Goal: Task Accomplishment & Management: Use online tool/utility

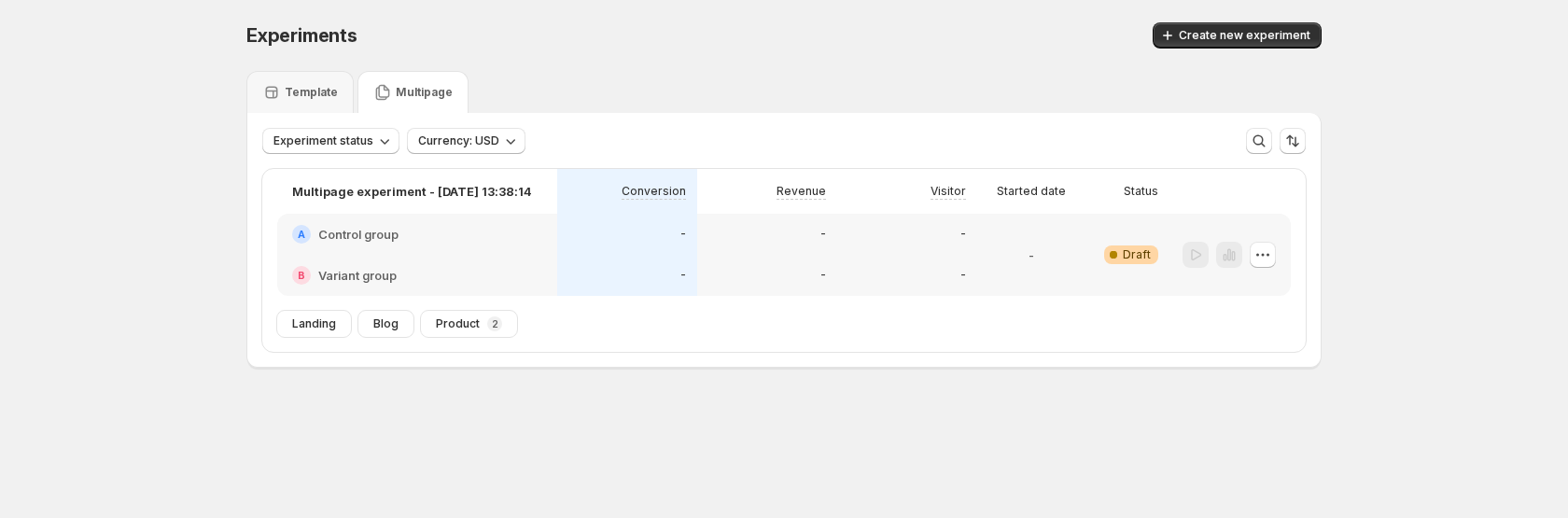
click at [993, 254] on div "-" at bounding box center [1031, 255] width 94 height 60
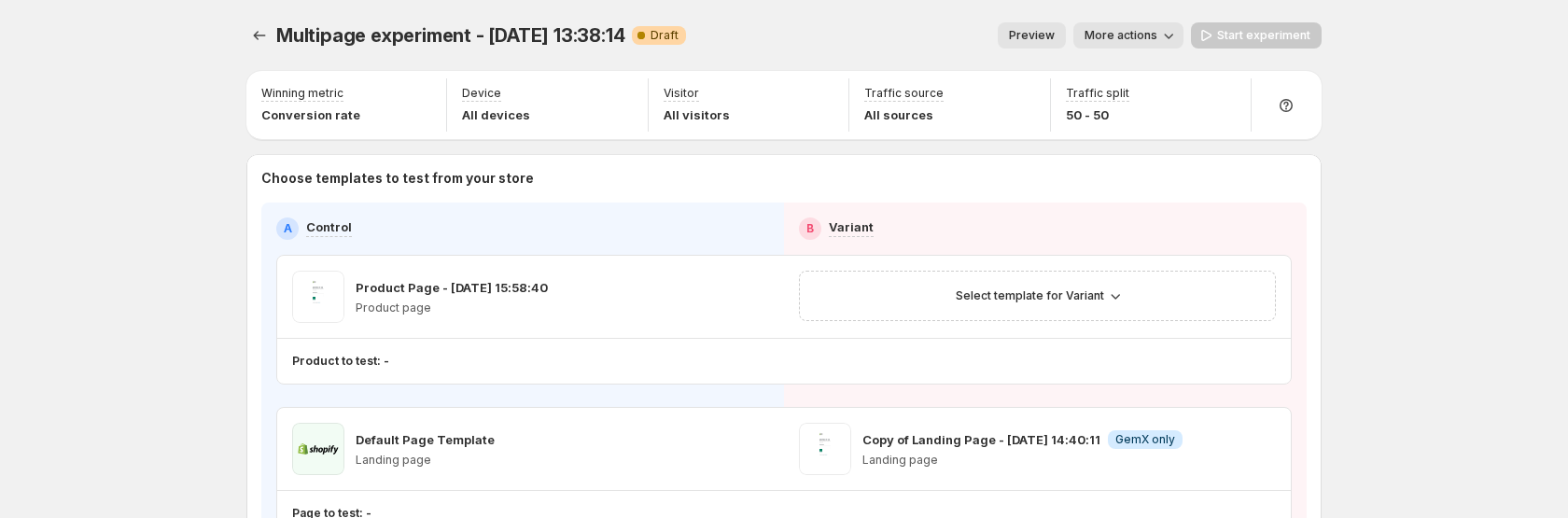
click at [1031, 26] on button "Preview" at bounding box center [1031, 36] width 68 height 26
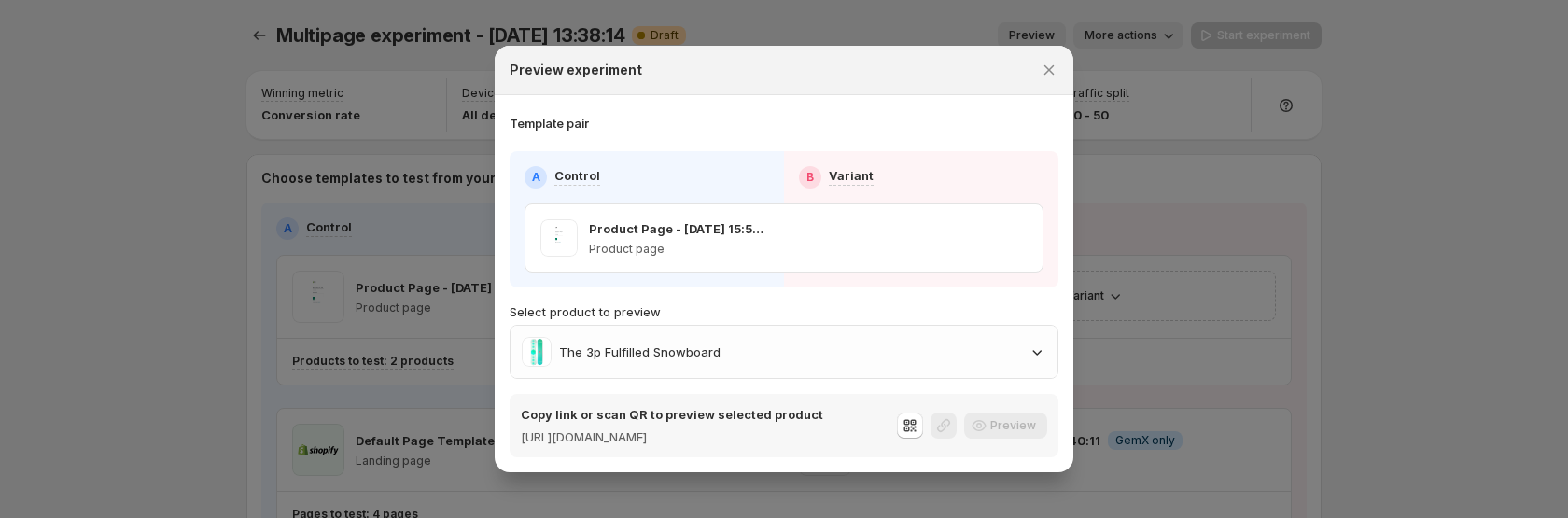
click at [1321, 280] on div at bounding box center [784, 259] width 1568 height 518
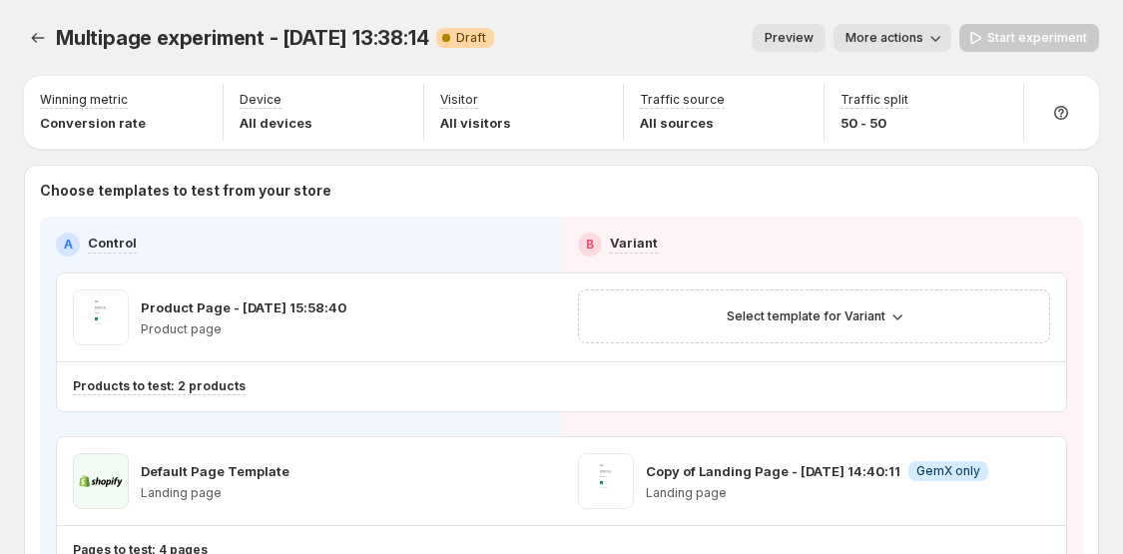
click at [787, 33] on span "Preview" at bounding box center [789, 38] width 49 height 16
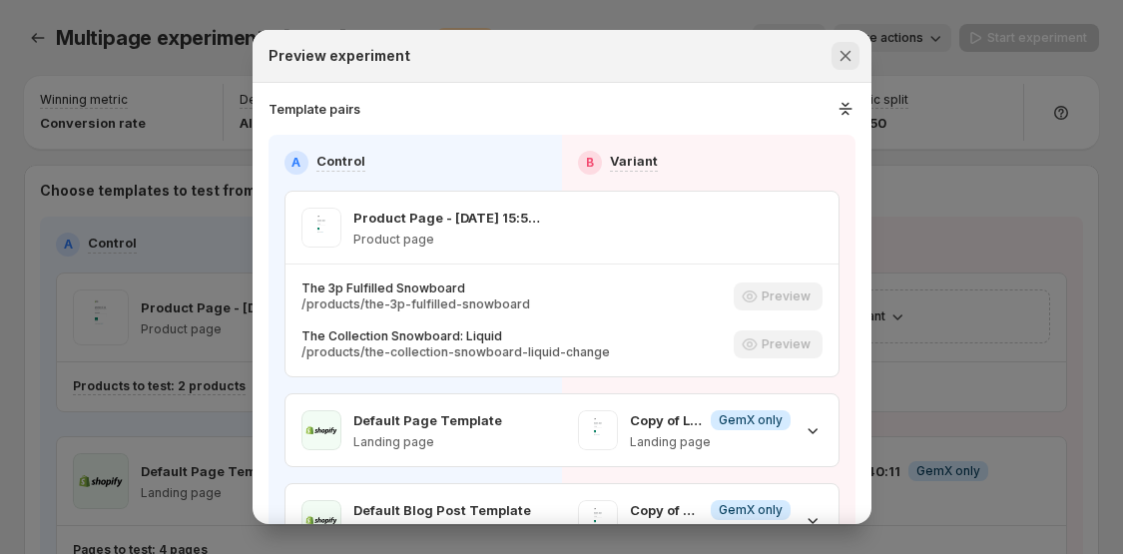
click at [842, 47] on icon "Close" at bounding box center [845, 56] width 20 height 20
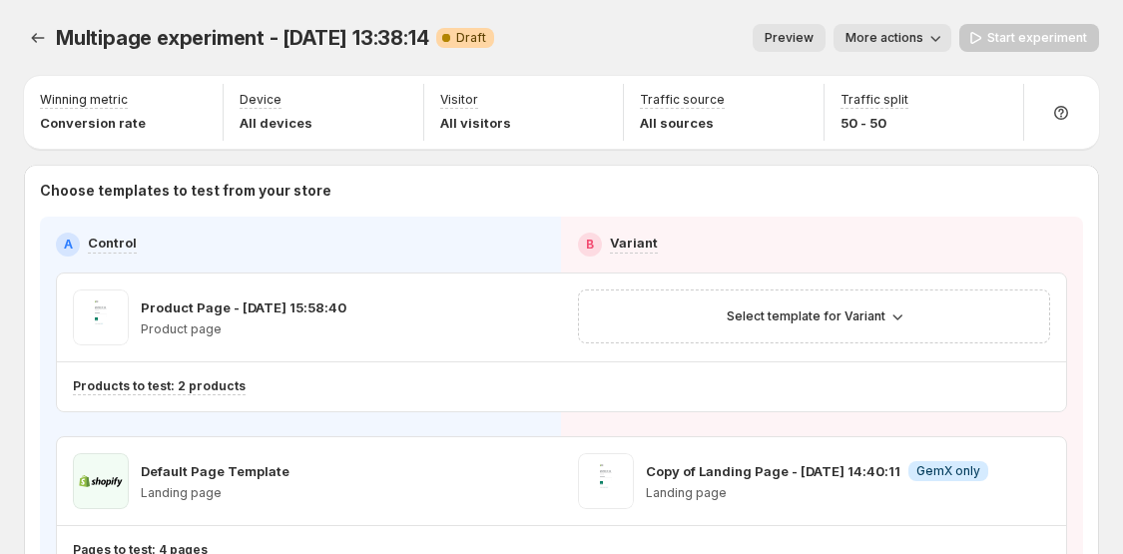
click at [808, 36] on span "Preview" at bounding box center [789, 38] width 49 height 16
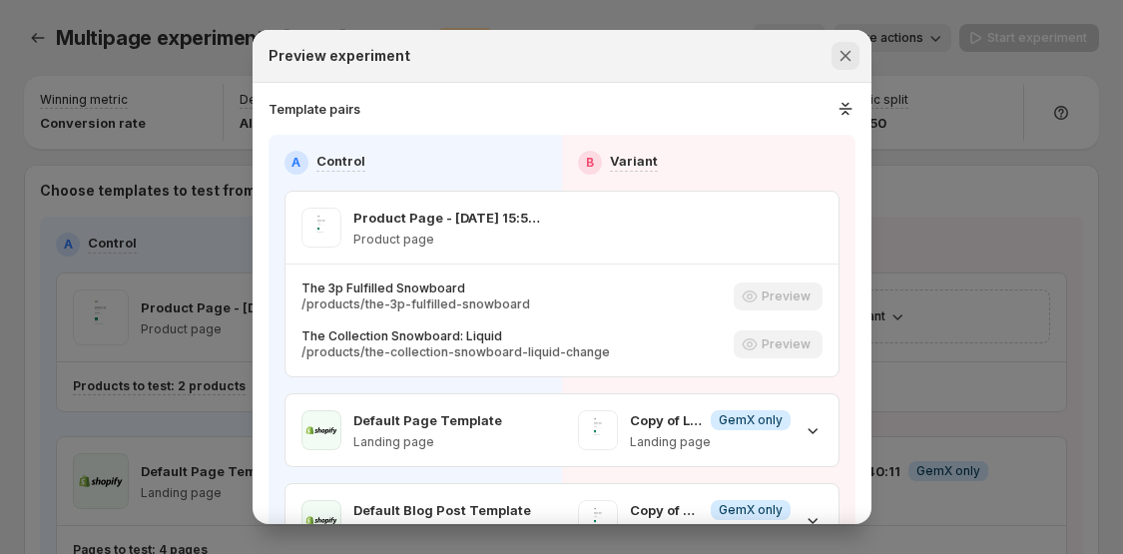
click at [851, 63] on icon "Close" at bounding box center [845, 56] width 20 height 20
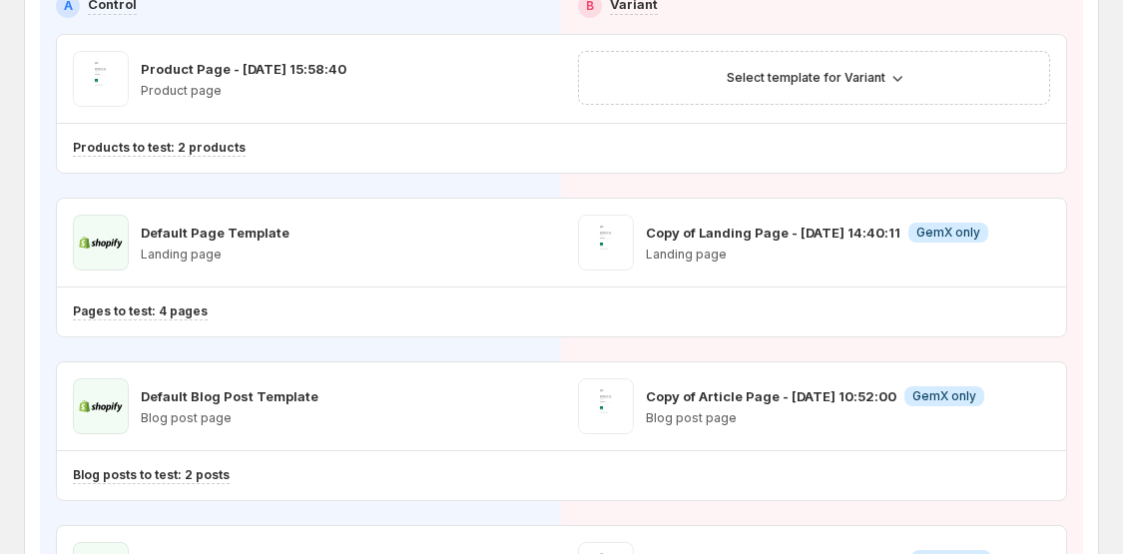
scroll to position [252, 0]
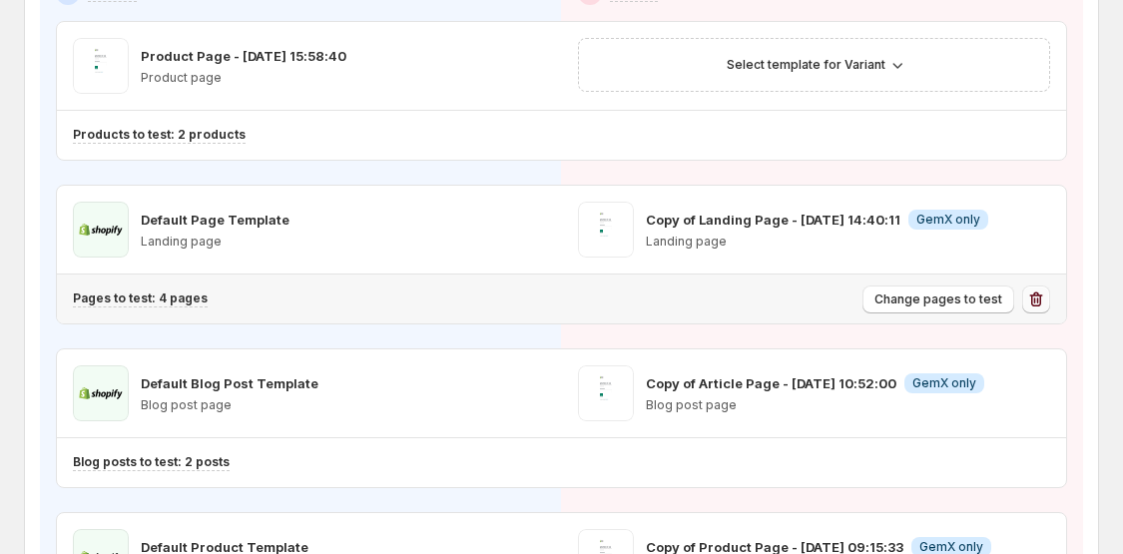
click at [1043, 300] on icon "button" at bounding box center [1036, 299] width 20 height 20
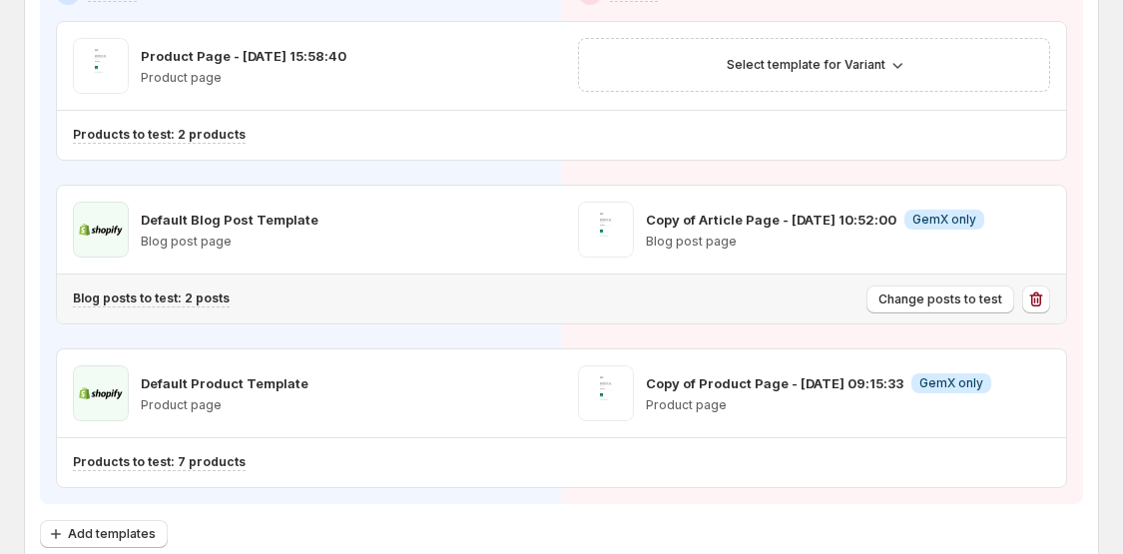
click at [1043, 300] on icon "button" at bounding box center [1036, 299] width 20 height 20
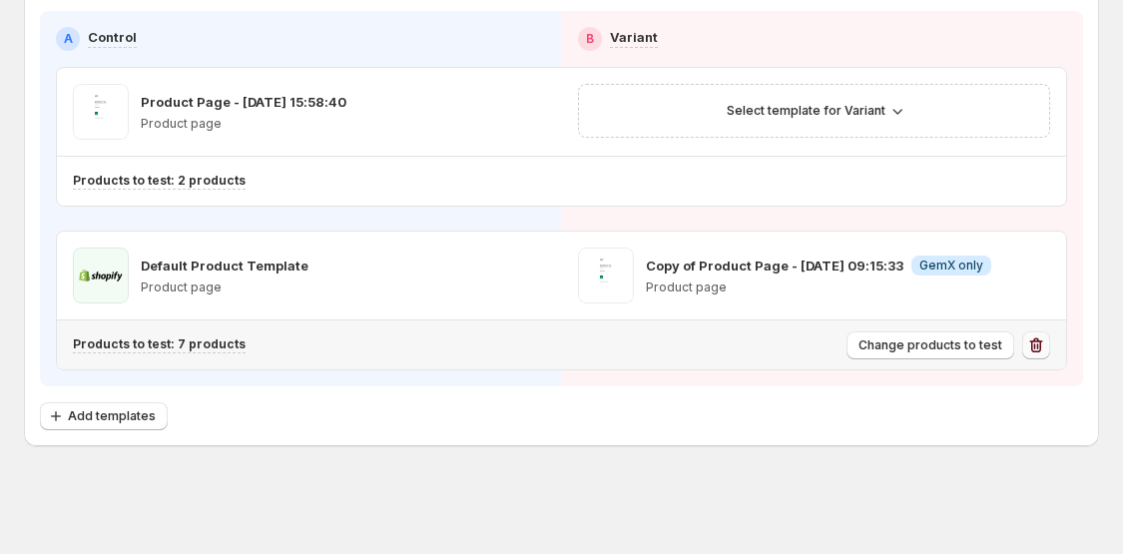
click at [1028, 346] on icon "button" at bounding box center [1036, 345] width 20 height 20
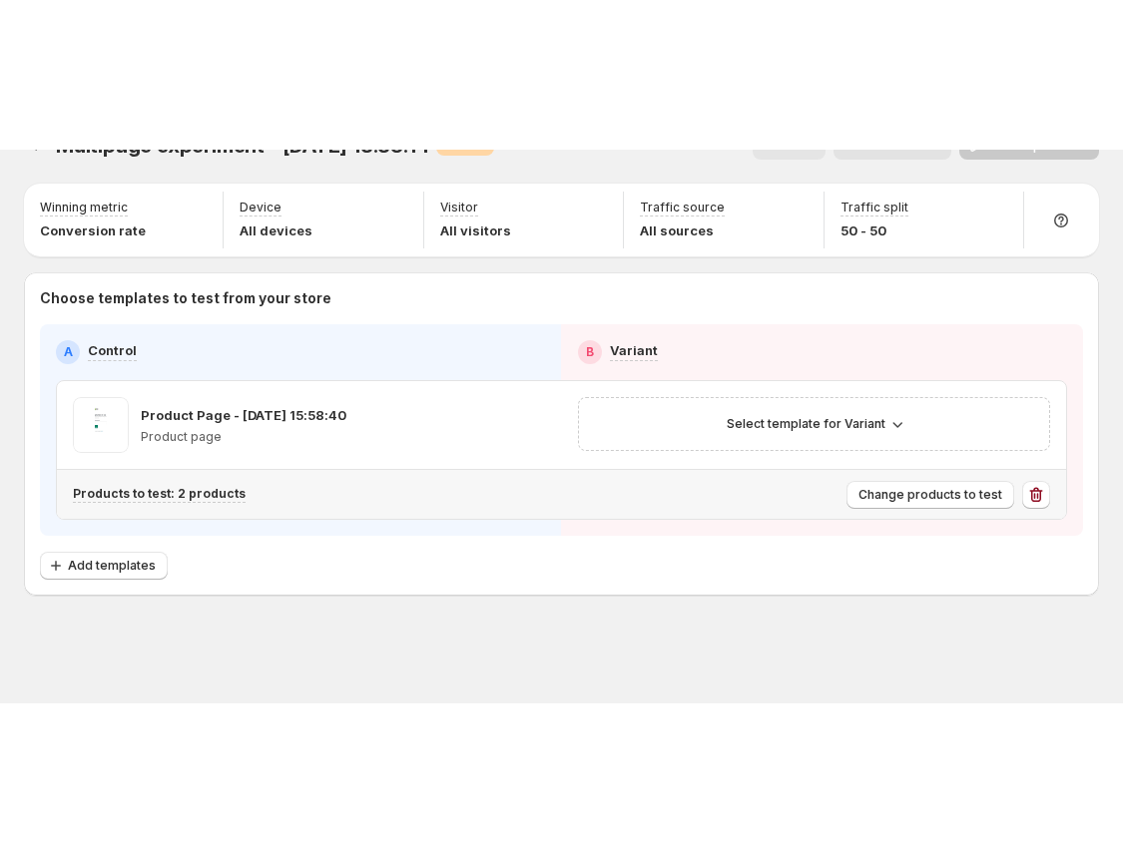
scroll to position [0, 0]
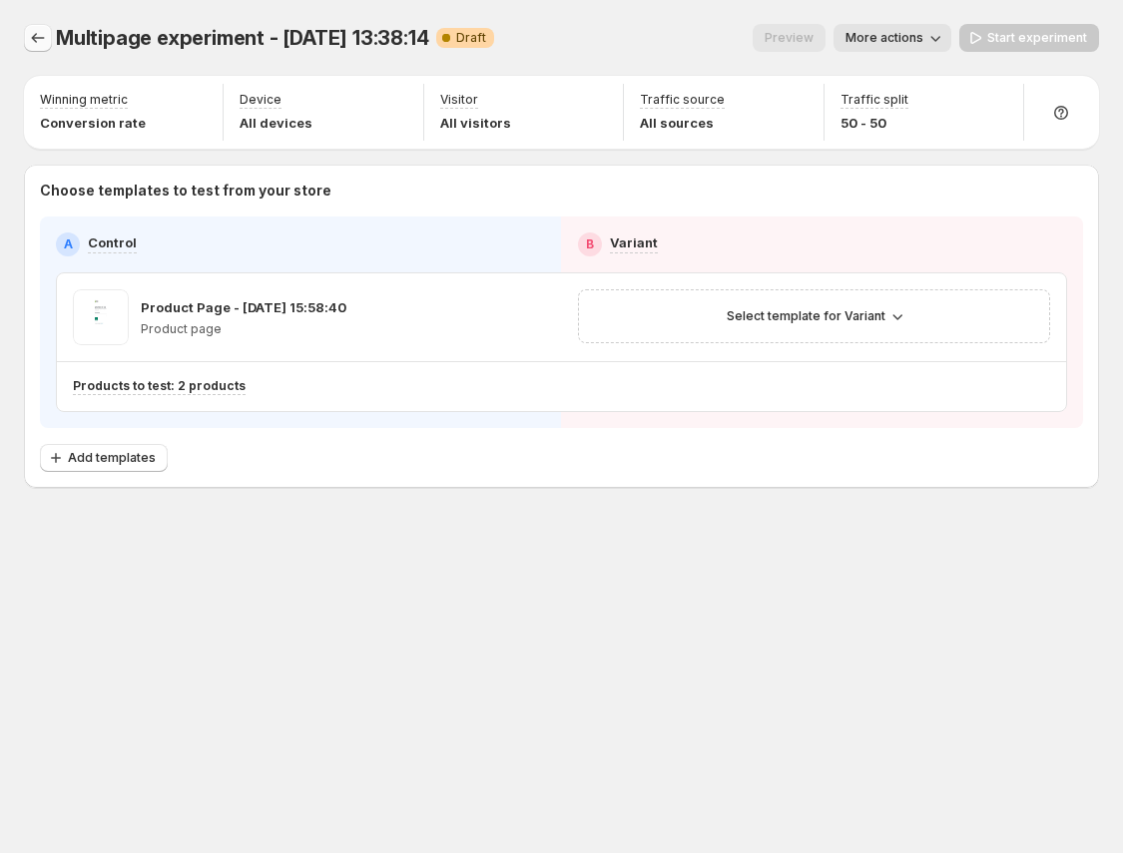
click at [38, 48] on button "Experiments" at bounding box center [38, 38] width 28 height 28
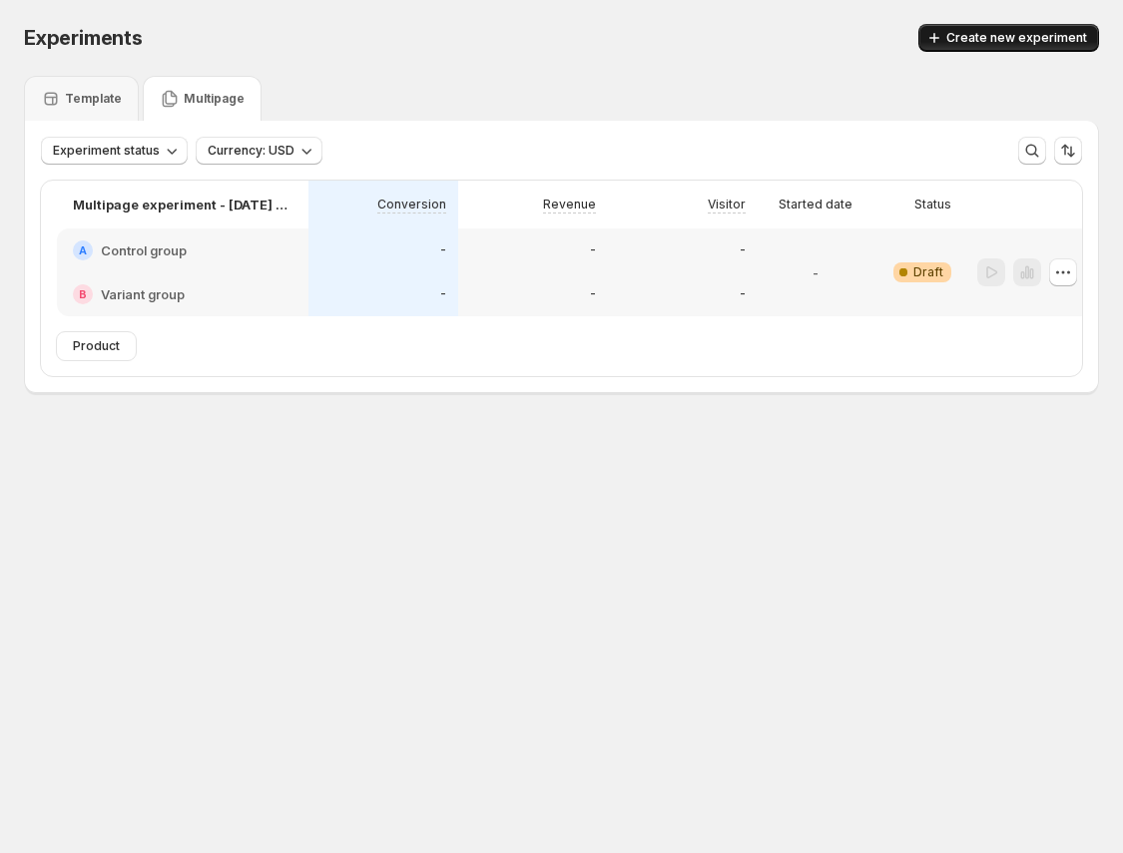
click at [992, 31] on span "Create new experiment" at bounding box center [1016, 38] width 141 height 16
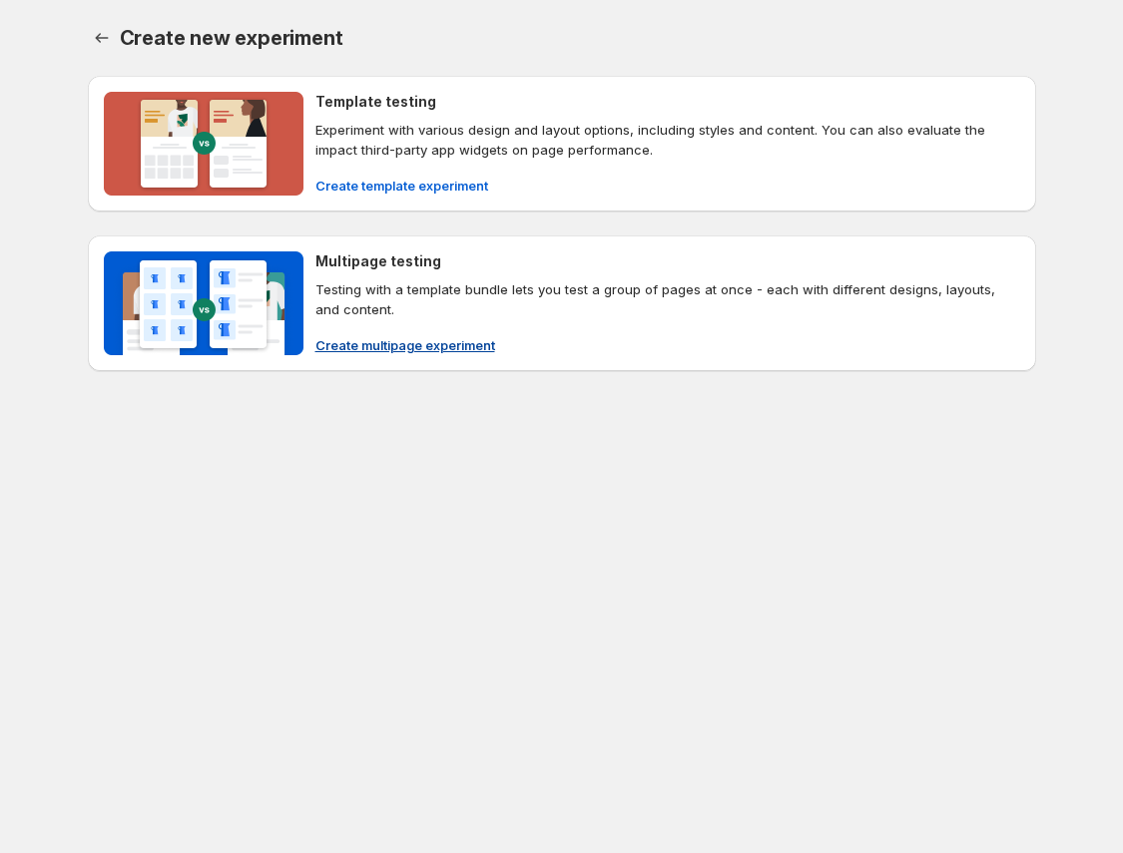
click at [452, 344] on span "Create multipage experiment" at bounding box center [405, 345] width 180 height 20
